Goal: Task Accomplishment & Management: Use online tool/utility

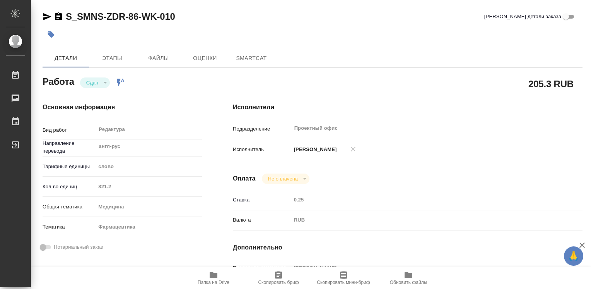
type textarea "x"
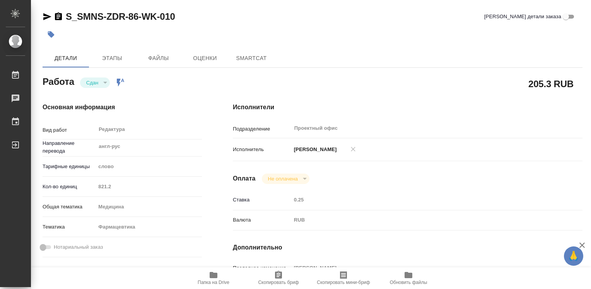
type textarea "x"
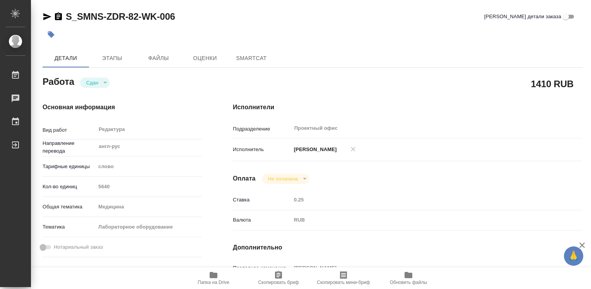
type textarea "x"
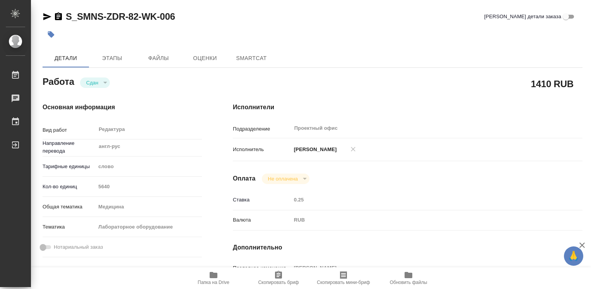
type textarea "x"
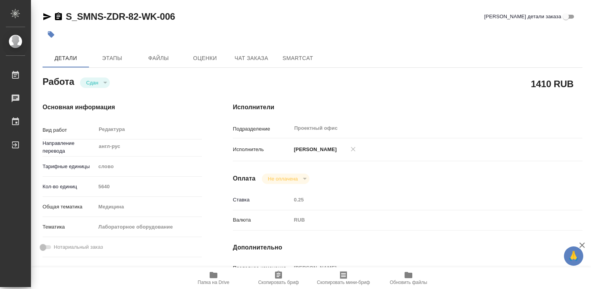
type textarea "x"
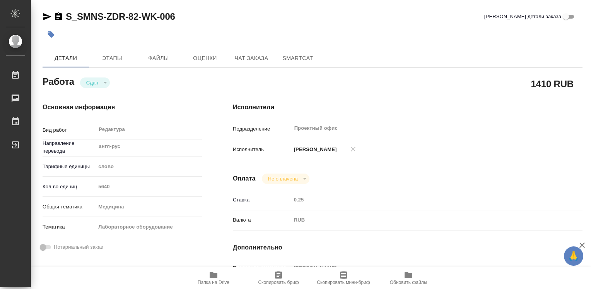
type textarea "x"
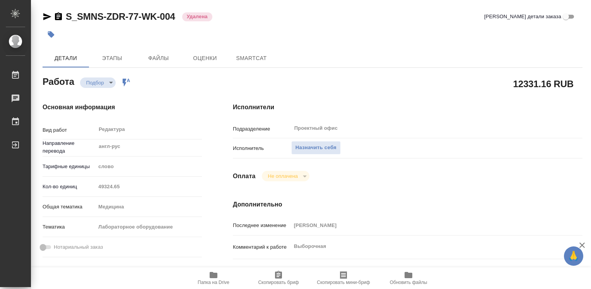
type textarea "x"
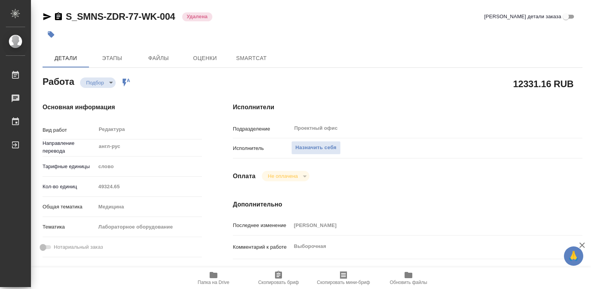
type textarea "x"
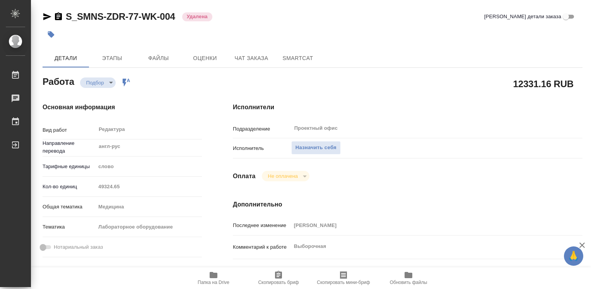
type textarea "x"
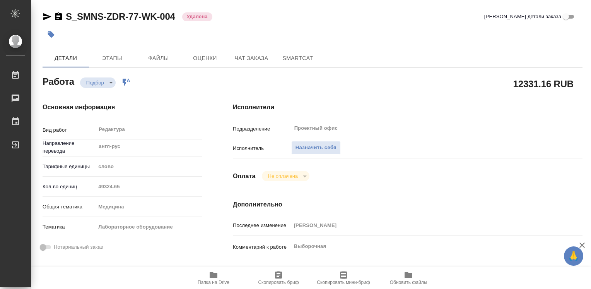
type textarea "x"
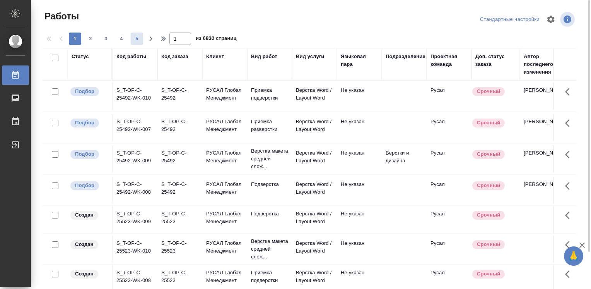
click at [134, 59] on div "Код работы" at bounding box center [131, 57] width 30 height 8
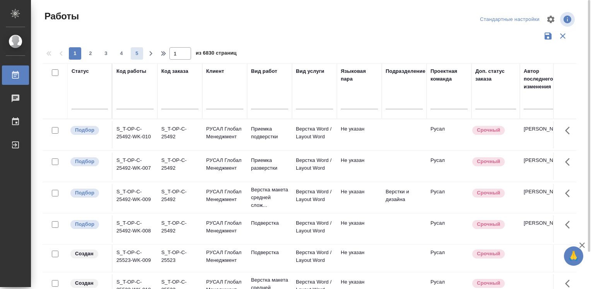
click at [135, 55] on span "5" at bounding box center [137, 54] width 12 height 8
type input "5"
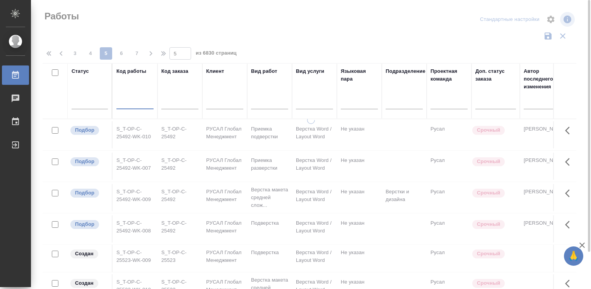
paste input "S_SMNS-ZDR-66"
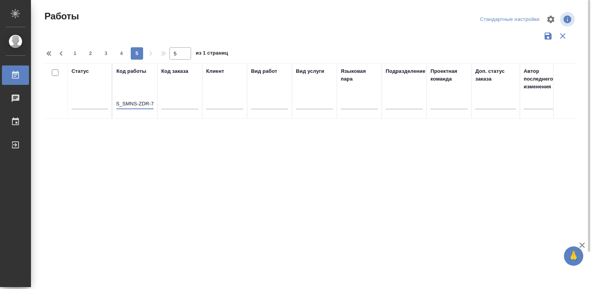
scroll to position [0, 3]
type input "S_SMNS-ZDR-77"
type input "1"
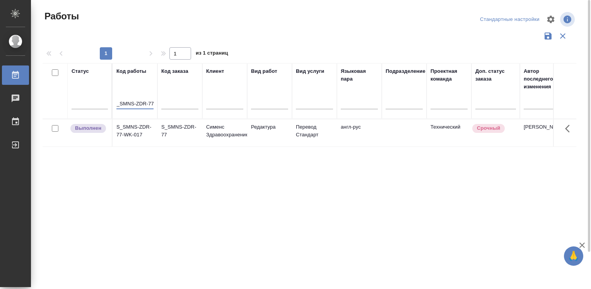
scroll to position [0, 0]
click at [133, 126] on td "S_SMNS-ZDR-77-WK-017" at bounding box center [135, 132] width 45 height 27
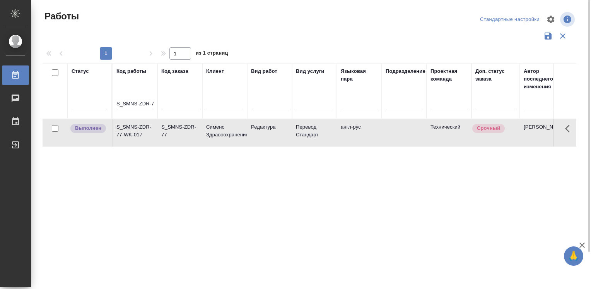
click at [133, 127] on td "S_SMNS-ZDR-77-WK-017" at bounding box center [135, 132] width 45 height 27
click at [152, 103] on input "S_SMNS-ZDR-77" at bounding box center [134, 104] width 37 height 10
click at [155, 103] on th "Код работы S_SMNS-ZDR-77" at bounding box center [135, 91] width 45 height 56
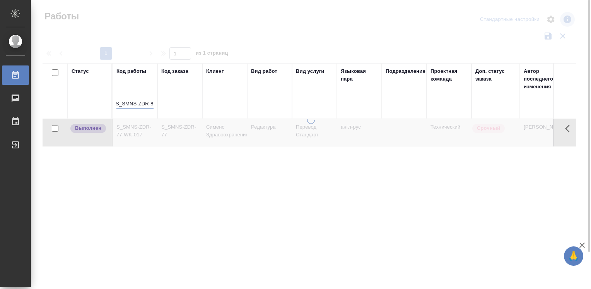
scroll to position [0, 3]
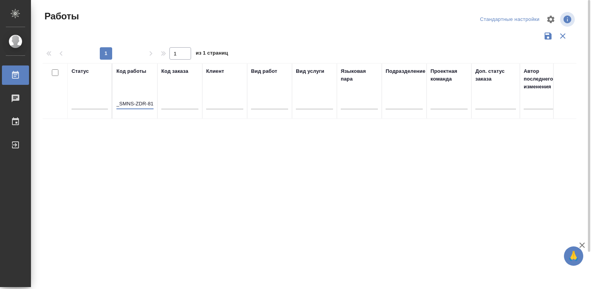
click at [142, 101] on input "S_SMNS-ZDR-817" at bounding box center [134, 104] width 37 height 10
click at [152, 104] on input "S_SMNS-ZDR-817" at bounding box center [134, 104] width 37 height 10
click at [143, 101] on input "S_SMNS-ZDR-817" at bounding box center [134, 104] width 37 height 10
click at [152, 102] on input "S_SMNS-ZDR-817" at bounding box center [134, 104] width 37 height 10
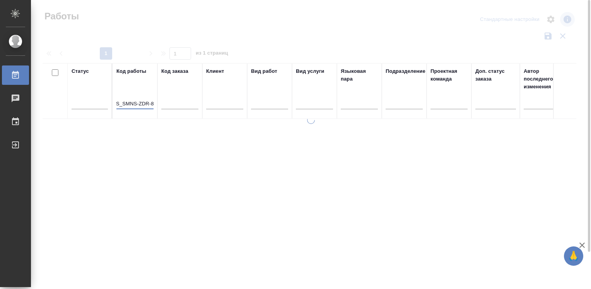
scroll to position [0, 3]
type input "S_SMNS-ZDR-81"
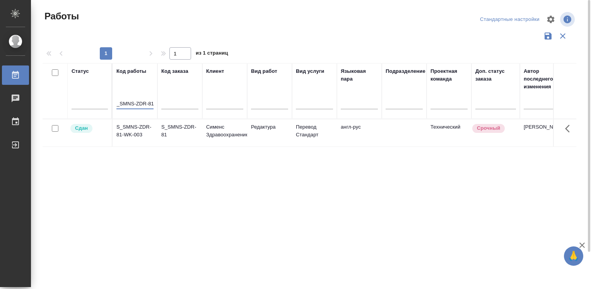
scroll to position [0, 0]
click at [137, 128] on td "S_SMNS-ZDR-81-WK-003" at bounding box center [135, 132] width 45 height 27
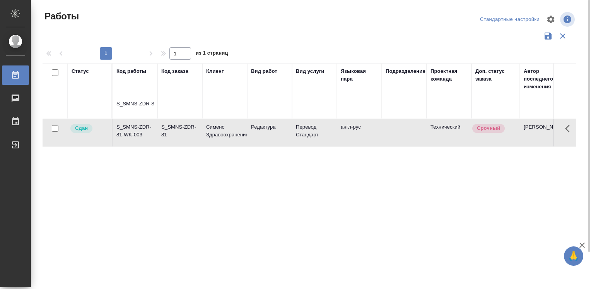
click at [139, 128] on td "S_SMNS-ZDR-81-WK-003" at bounding box center [135, 132] width 45 height 27
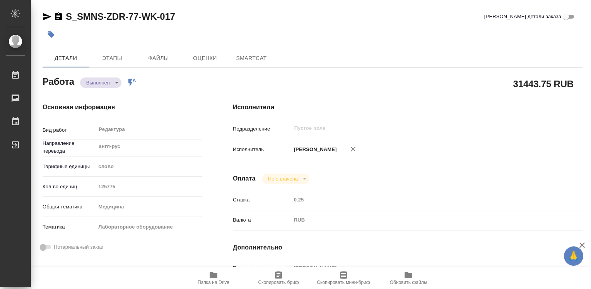
type textarea "x"
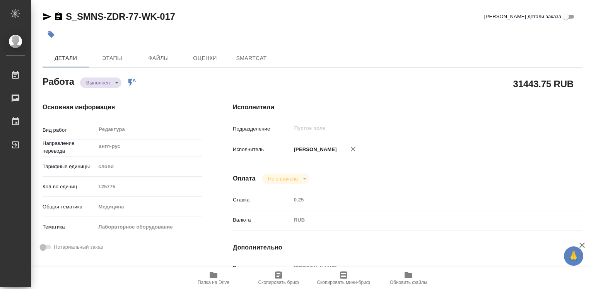
type textarea "x"
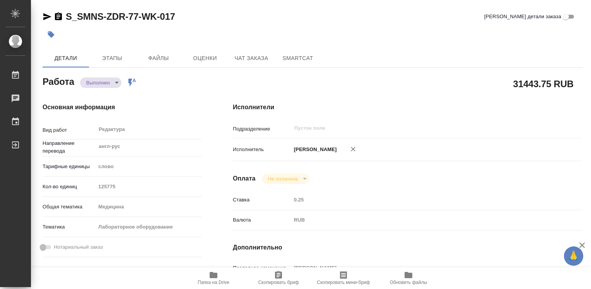
type textarea "x"
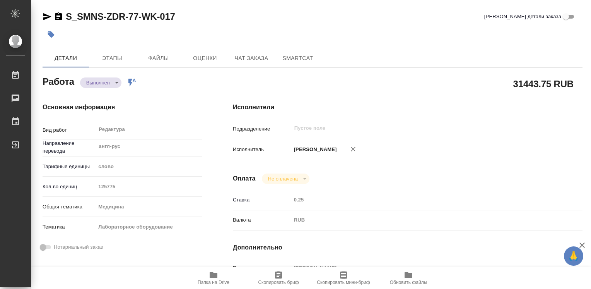
type textarea "x"
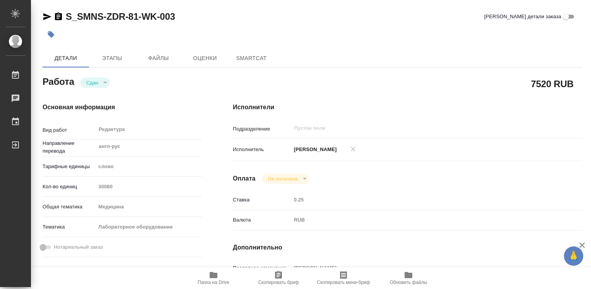
type textarea "x"
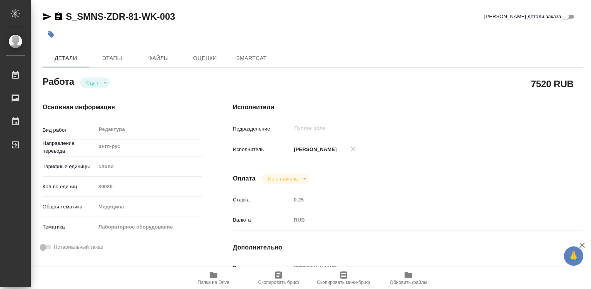
type textarea "x"
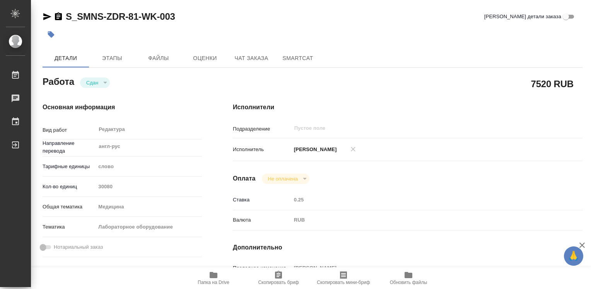
type textarea "x"
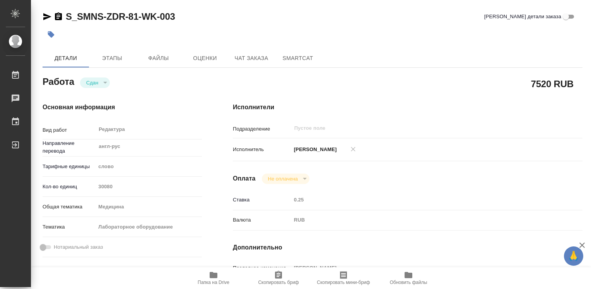
type textarea "x"
